Goal: Entertainment & Leisure: Consume media (video, audio)

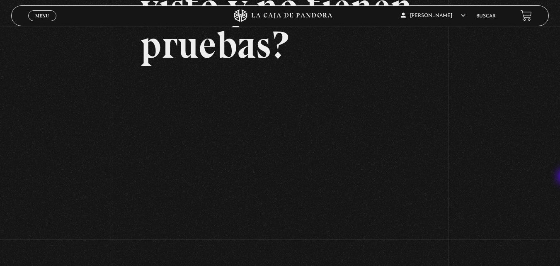
scroll to position [121, 0]
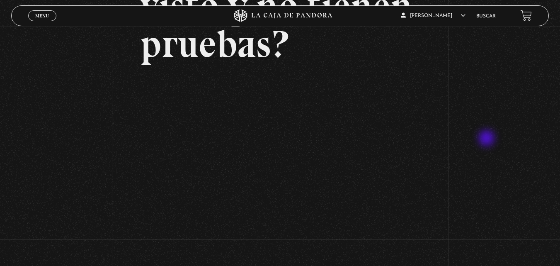
click at [487, 139] on div "Volver Setiembre 24 - 830pm CR Qué juran haber visto y no tienen pruebas?" at bounding box center [280, 78] width 560 height 344
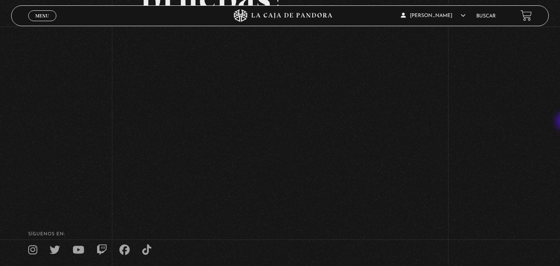
scroll to position [184, 0]
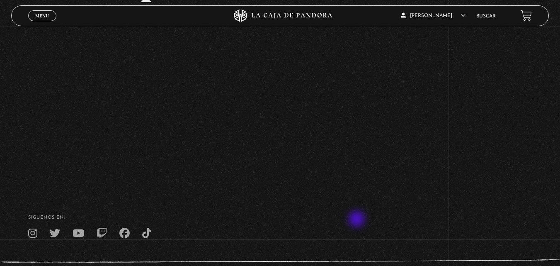
click at [358, 218] on h4 "SÍguenos en:" at bounding box center [280, 217] width 504 height 5
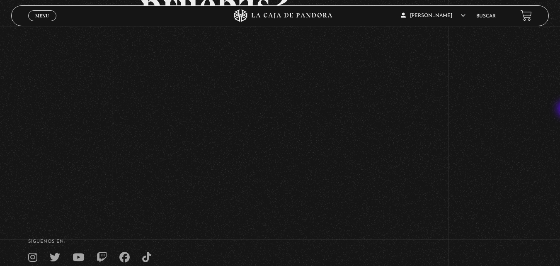
scroll to position [158, 0]
